Goal: Unclear

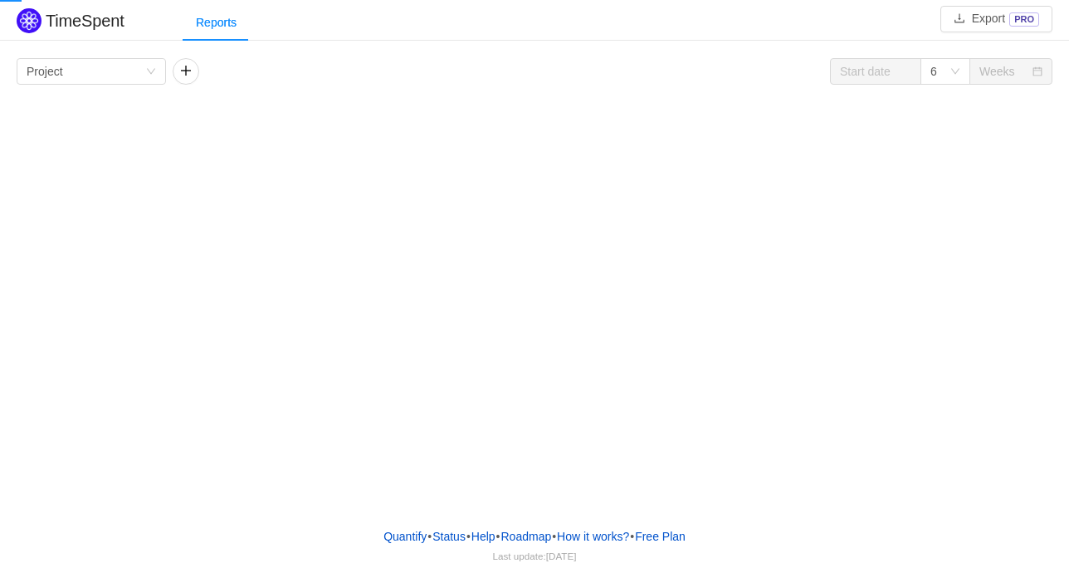
click at [737, 343] on div "TimeSpent Export PRO Reports Group by Project 6 Weeks Project No Data" at bounding box center [534, 257] width 1069 height 514
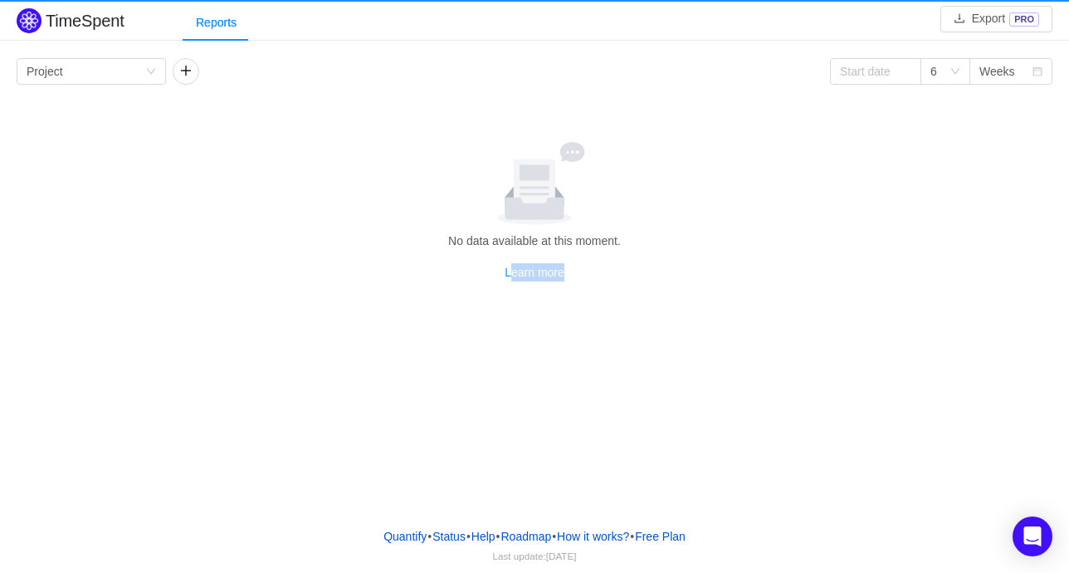
click at [737, 343] on div "TimeSpent Export PRO Reports Group by Project 6 Weeks No data available at this…" at bounding box center [534, 200] width 1069 height 392
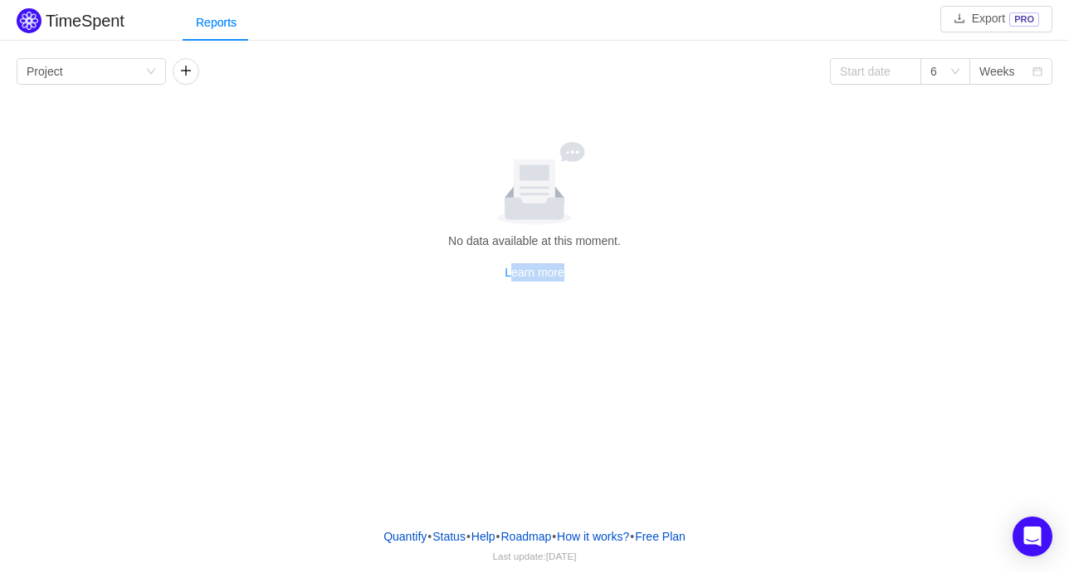
click at [737, 343] on div "TimeSpent Export PRO Reports Group by Project 6 Weeks No data available at this…" at bounding box center [534, 200] width 1069 height 392
